Goal: Task Accomplishment & Management: Use online tool/utility

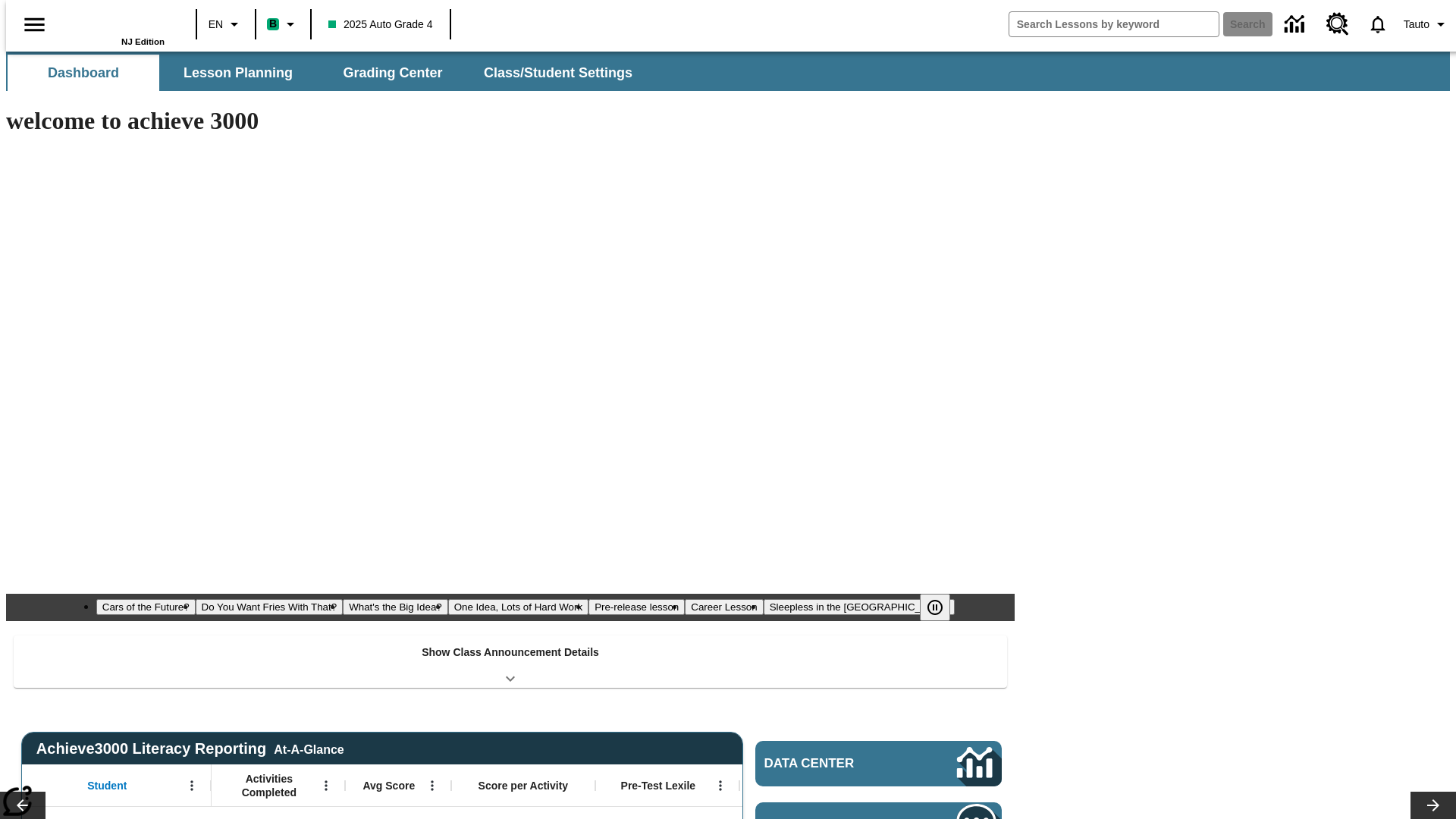
type input "-1"
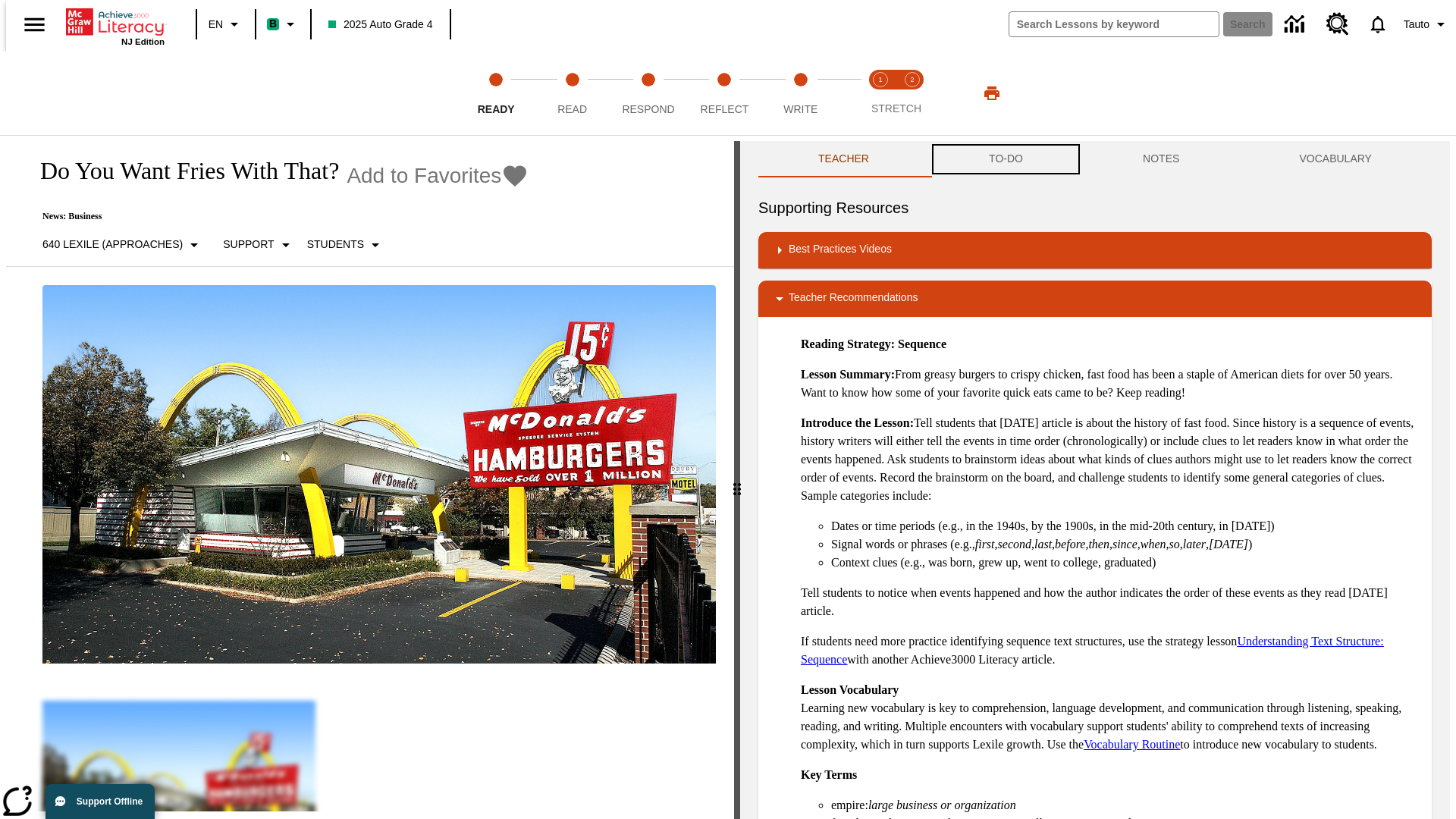
click at [1004, 159] on button "TO-DO" at bounding box center [1006, 159] width 154 height 37
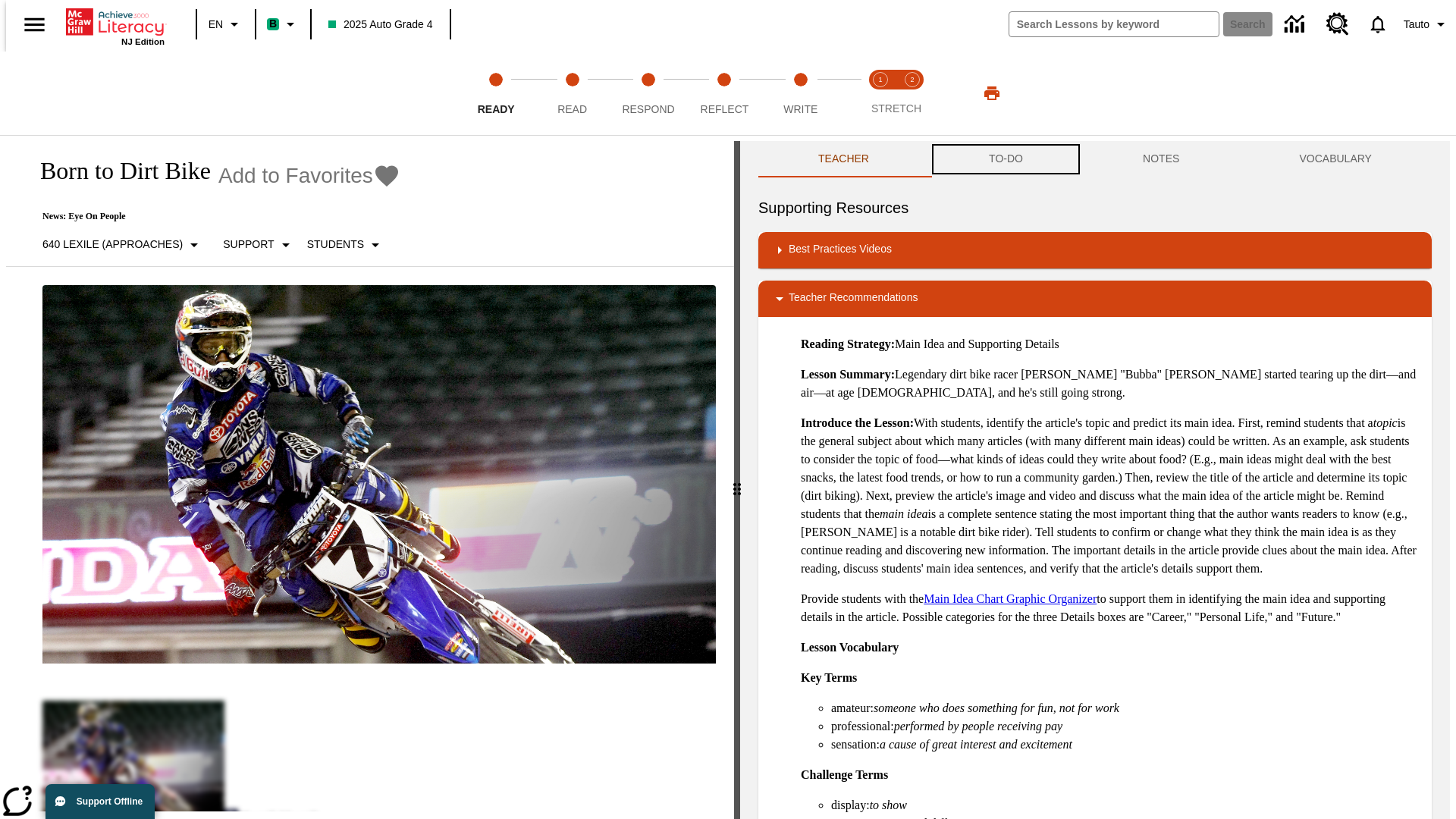
click at [1004, 159] on button "TO-DO" at bounding box center [1006, 159] width 154 height 37
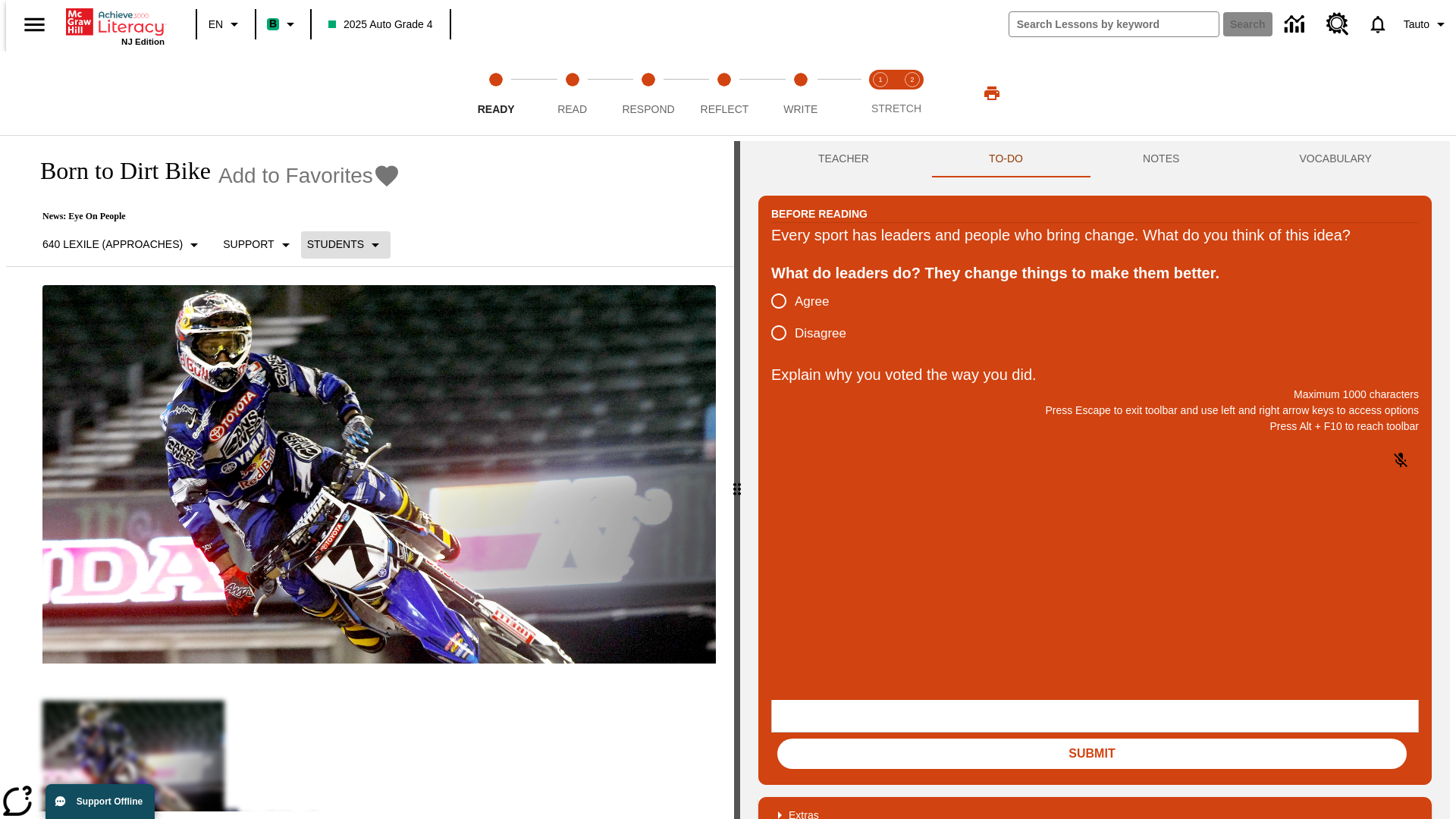
click at [337, 244] on p "Students" at bounding box center [335, 244] width 57 height 16
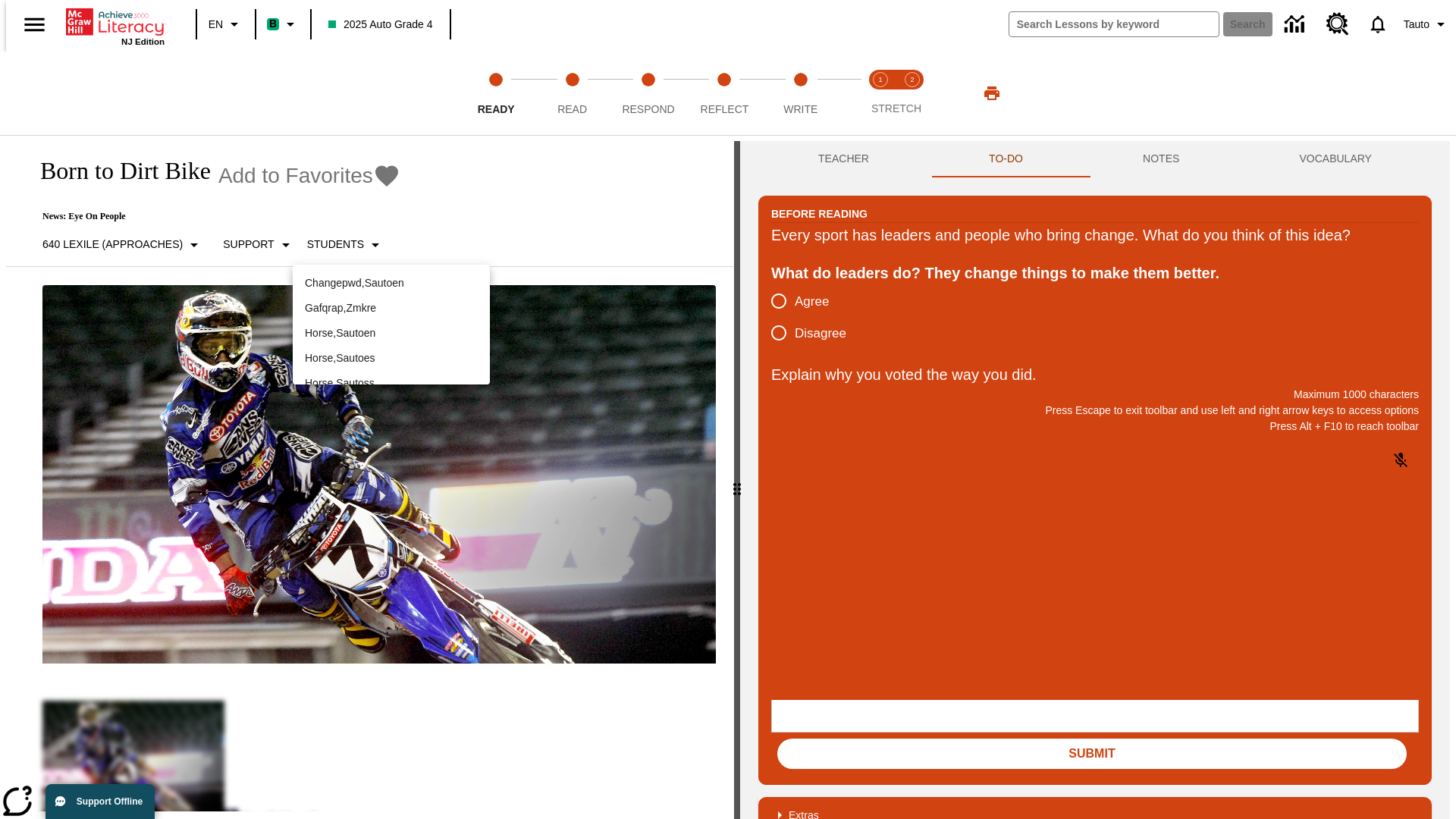
click at [392, 325] on p "Horse , Sautoen" at bounding box center [391, 333] width 173 height 16
